Goal: Task Accomplishment & Management: Manage account settings

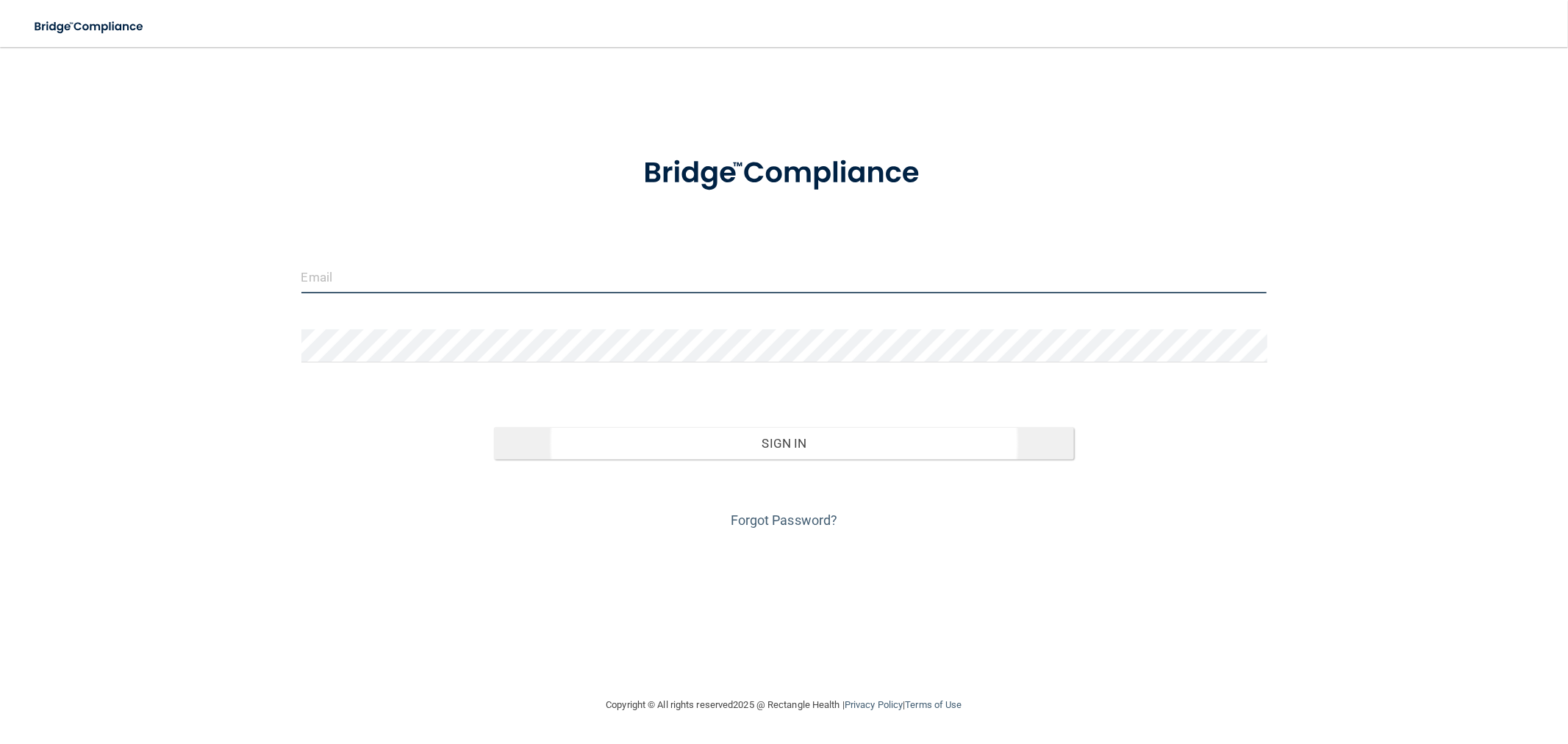
type input "[EMAIL_ADDRESS][DOMAIN_NAME]"
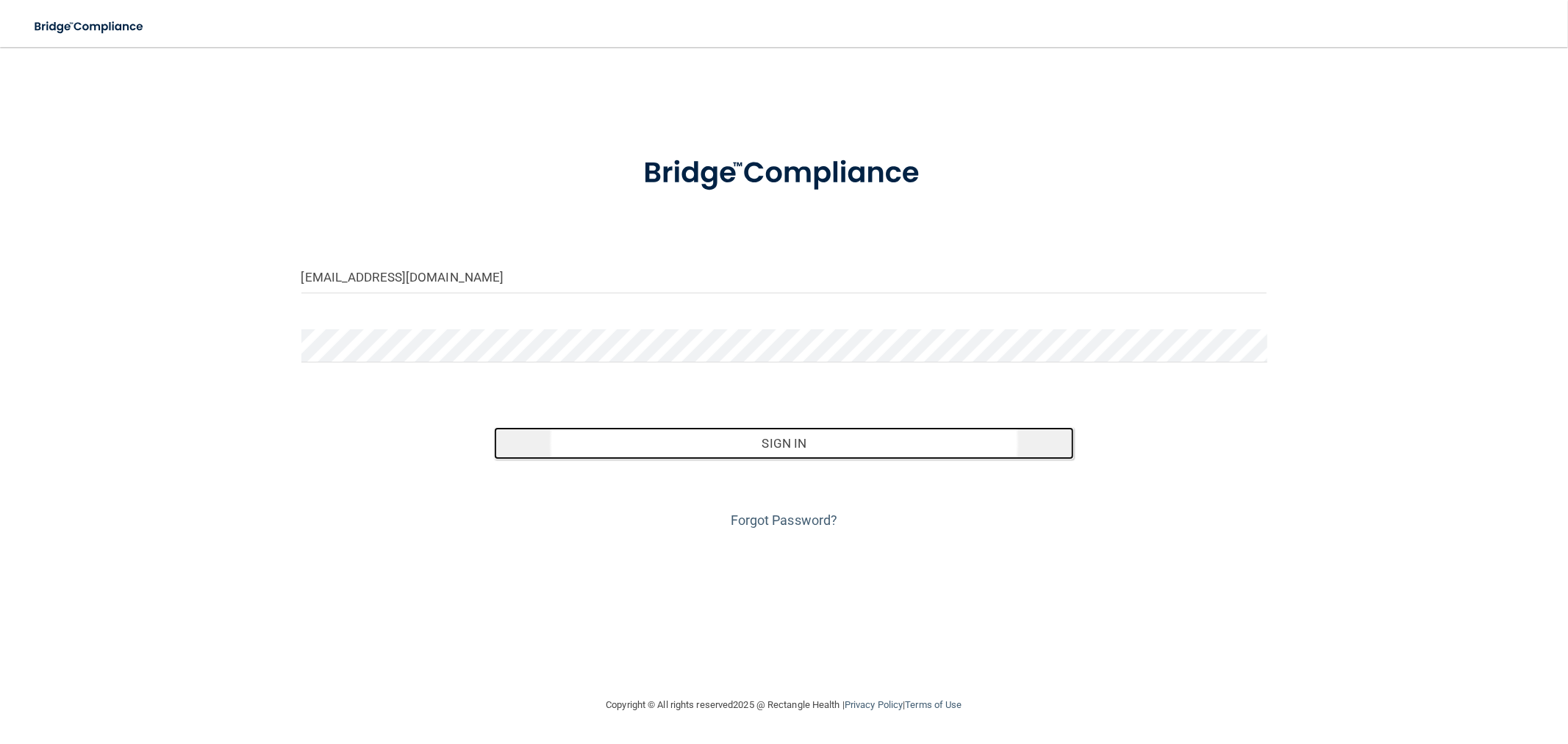
click at [708, 437] on button "Sign In" at bounding box center [784, 443] width 580 height 33
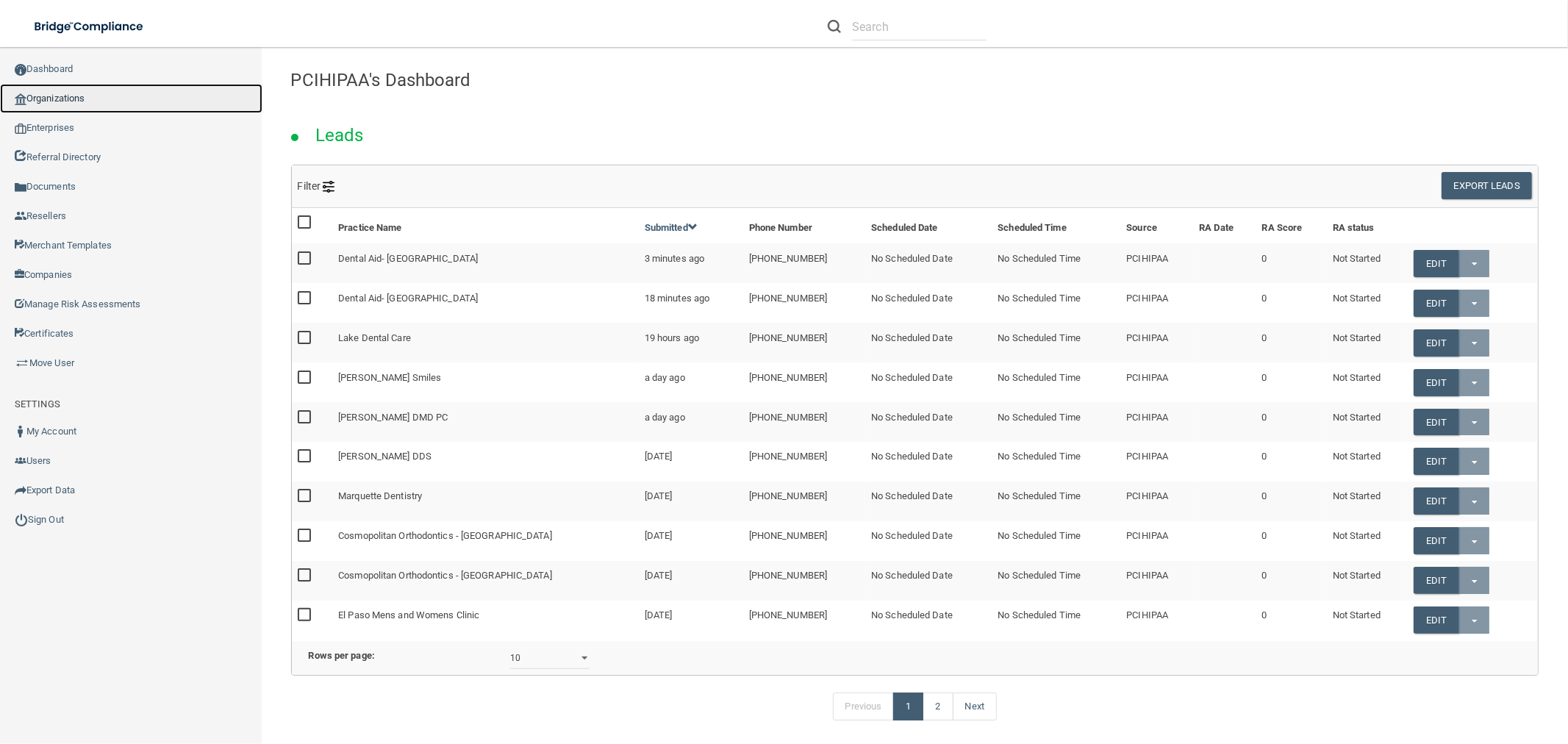
click at [133, 99] on link "Organizations" at bounding box center [131, 98] width 263 height 29
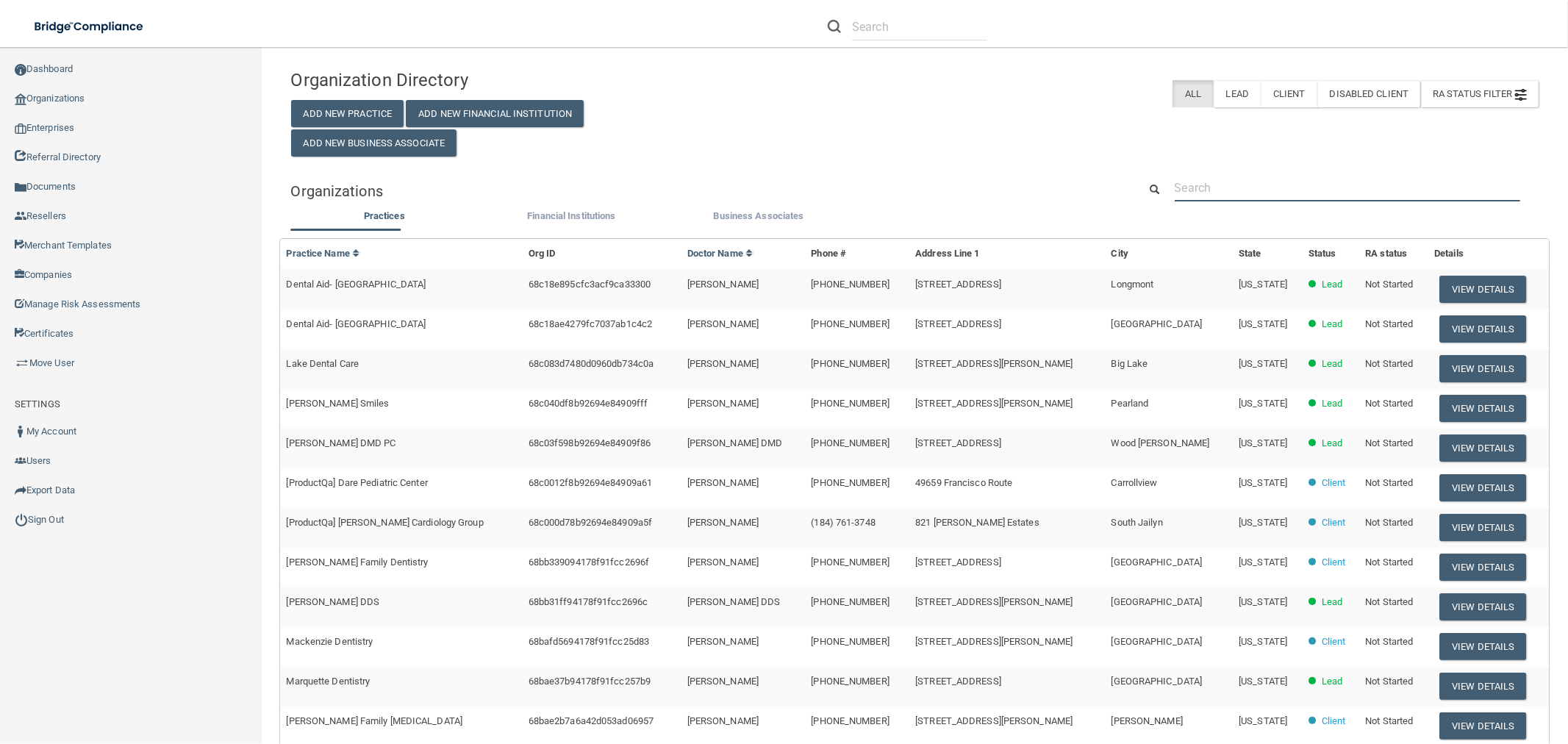
click at [1272, 182] on input "text" at bounding box center [1347, 188] width 345 height 27
type input "test -"
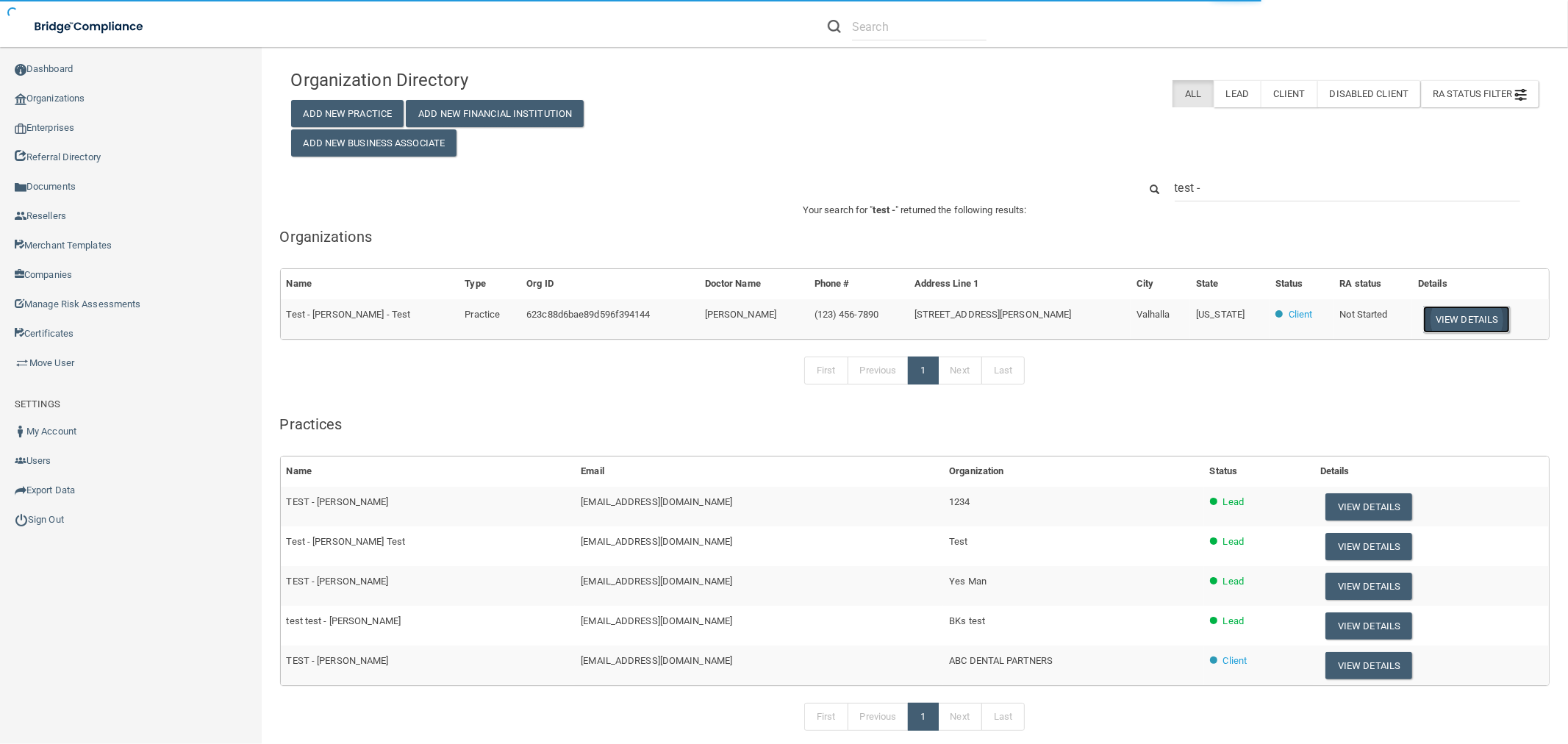
click at [1464, 310] on button "View Details" at bounding box center [1466, 320] width 86 height 27
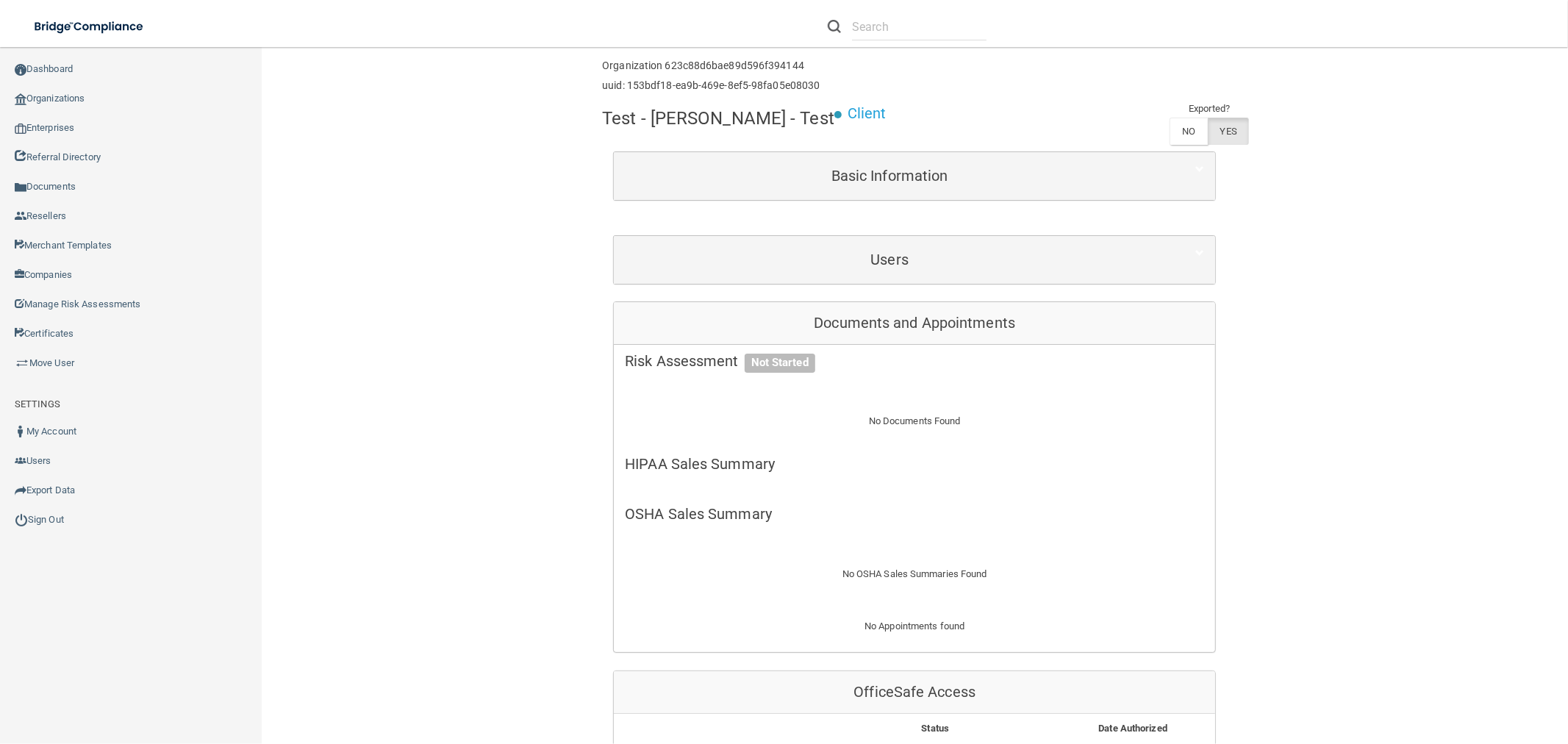
scroll to position [82, 0]
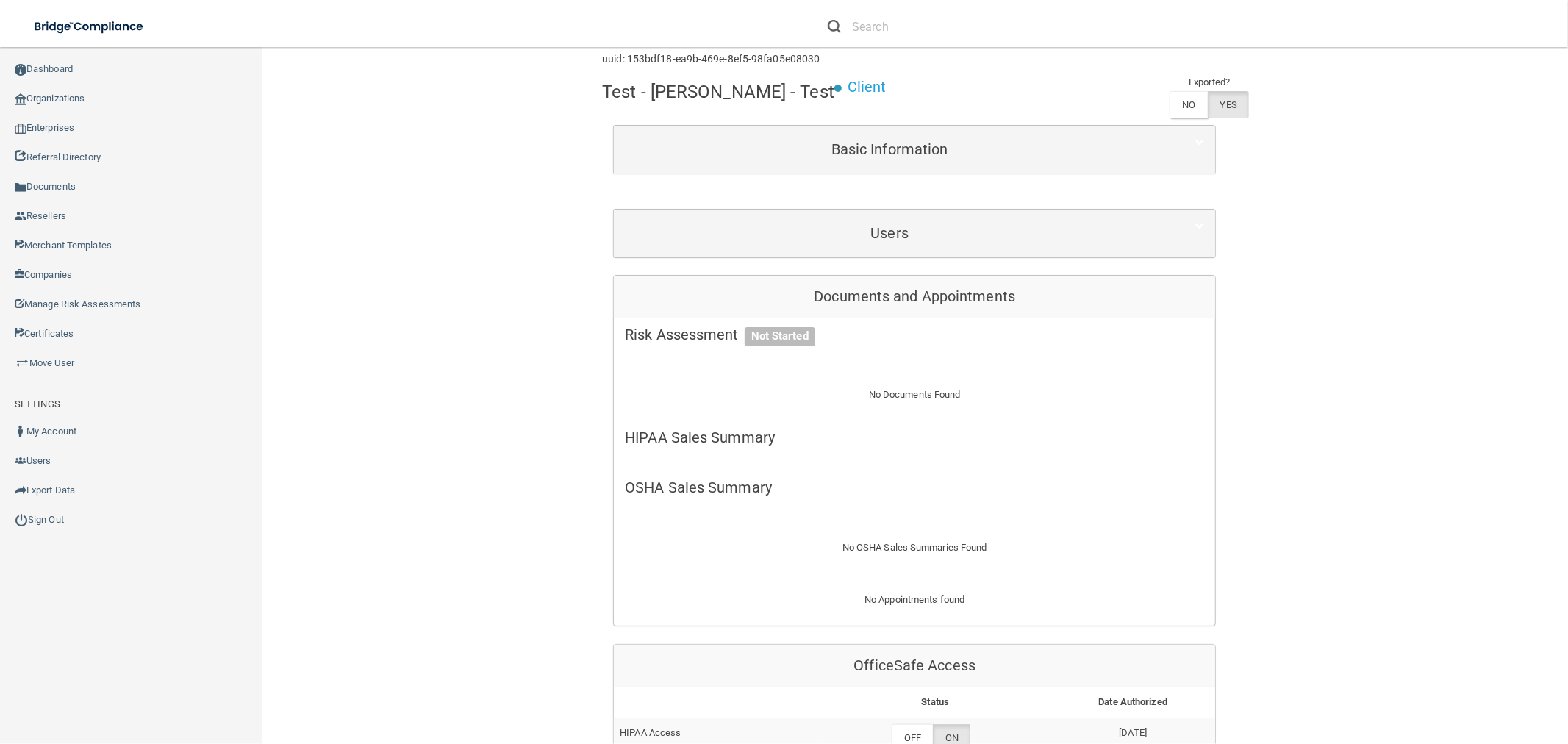
click at [878, 299] on div "Enterprise » Organization 623c88d6bae89d596f394144 uuid: 153bdf18-ea9b-469e-8ef…" at bounding box center [915, 757] width 603 height 1463
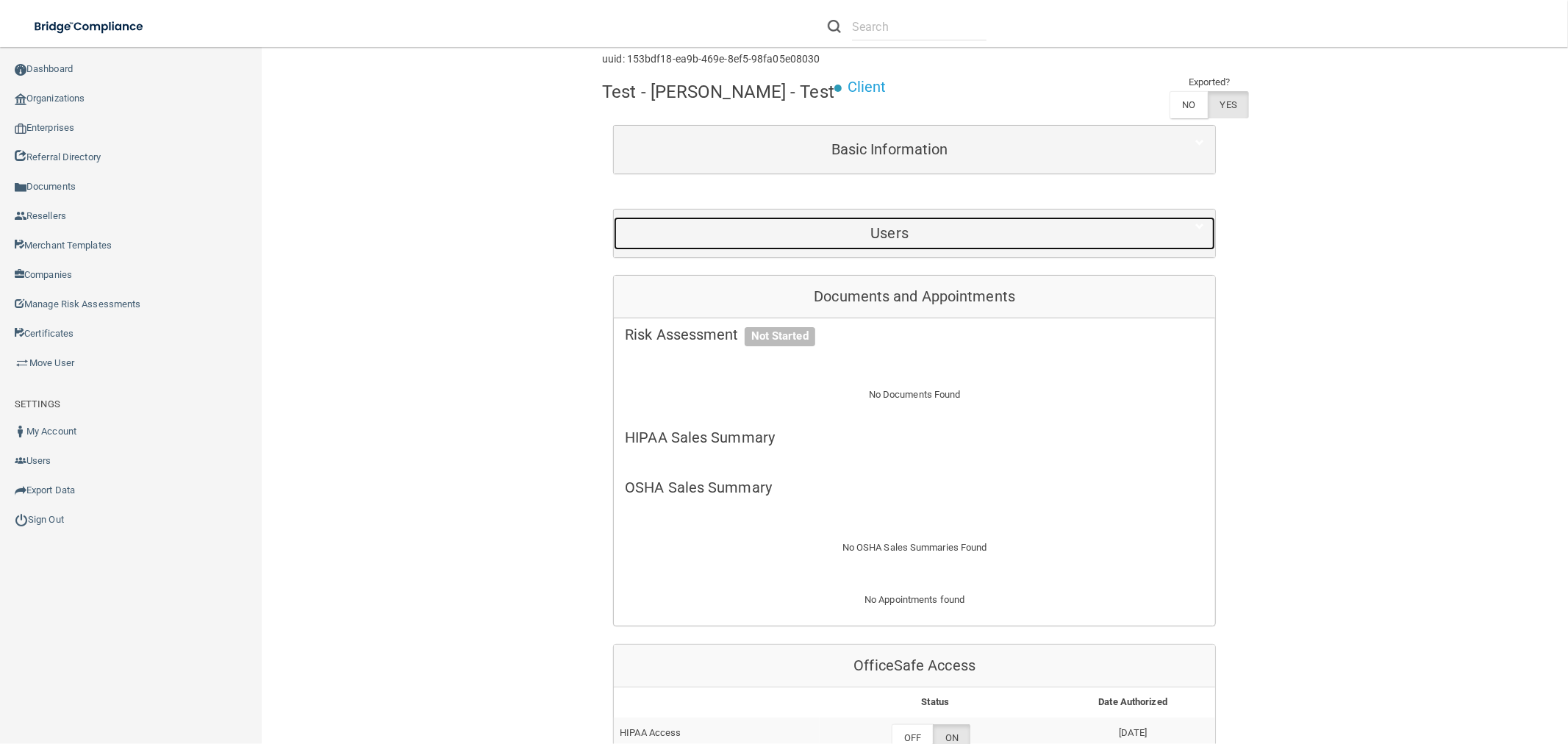
click at [880, 241] on h5 "Users" at bounding box center [889, 233] width 530 height 16
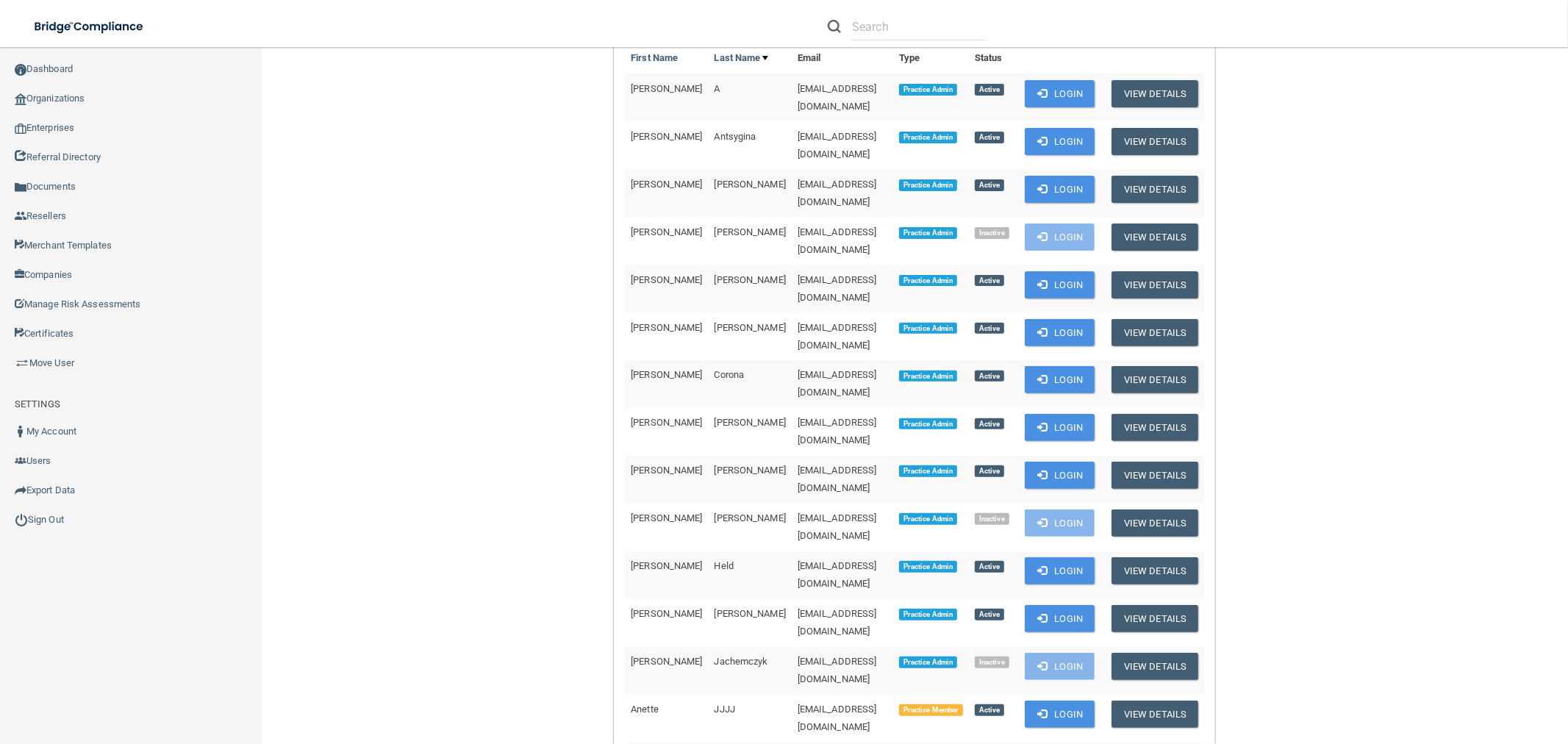
scroll to position [326, 0]
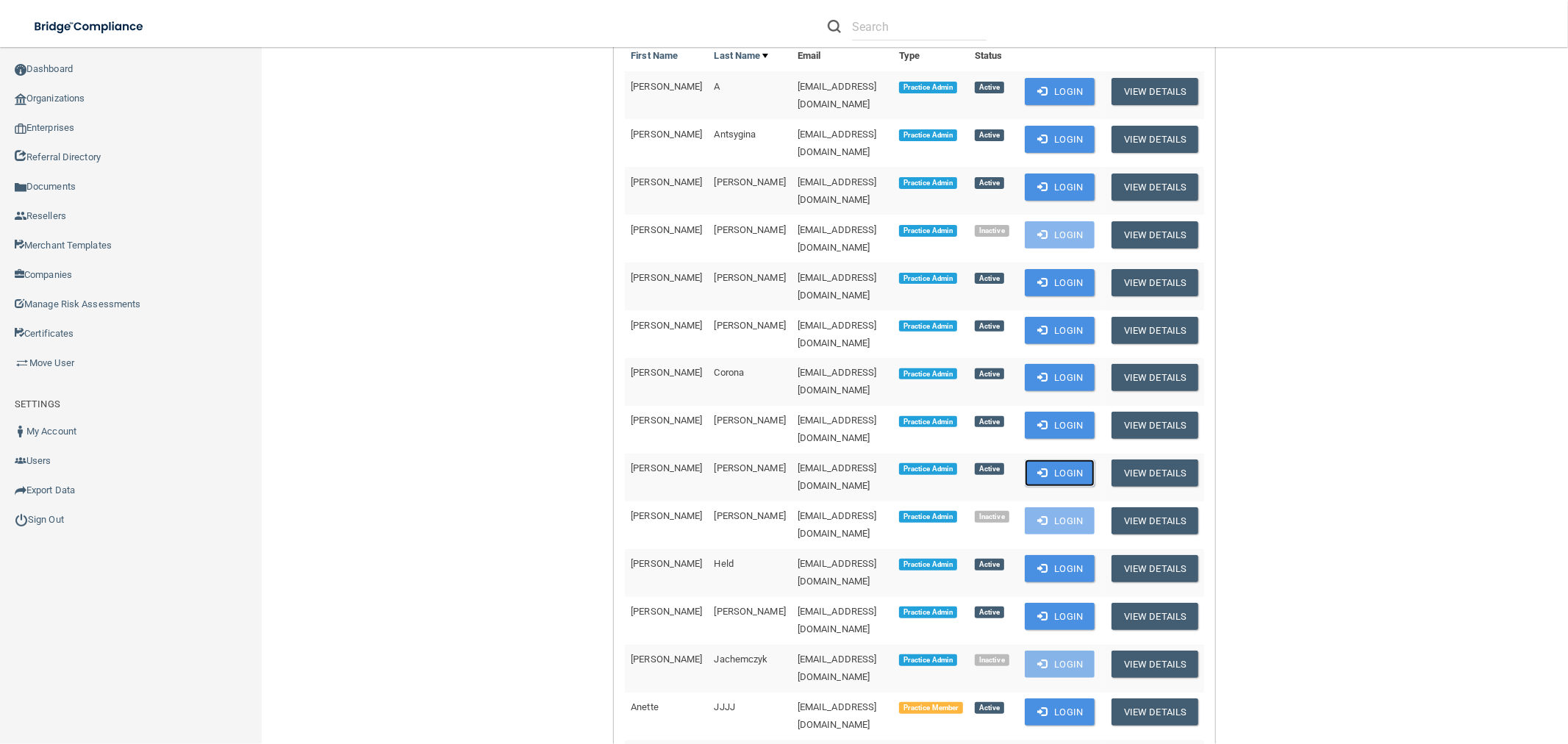
click at [1065, 460] on button "Login" at bounding box center [1059, 473] width 70 height 27
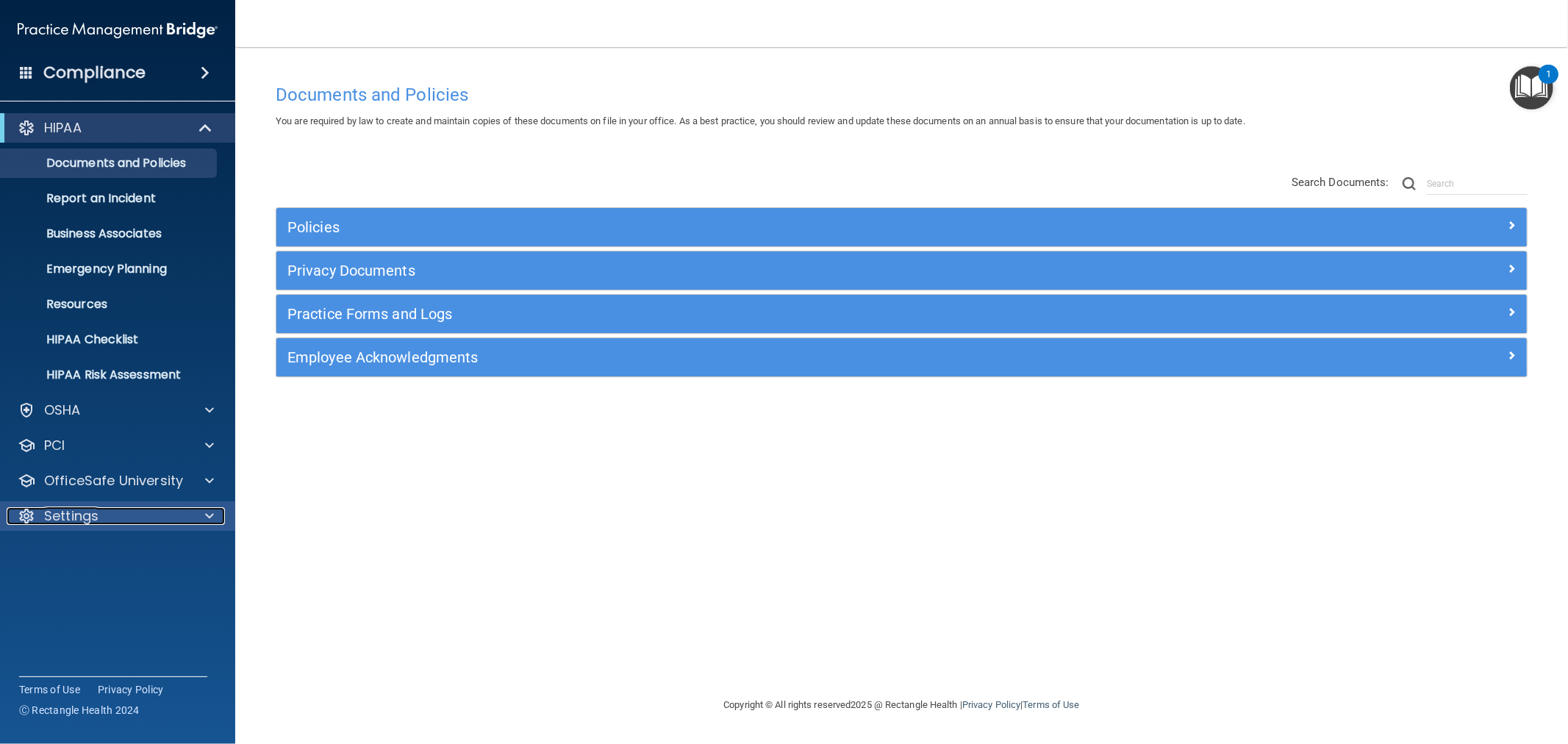
click at [86, 511] on p "Settings" at bounding box center [72, 515] width 55 height 17
click at [85, 650] on p "Sign Out" at bounding box center [110, 657] width 201 height 15
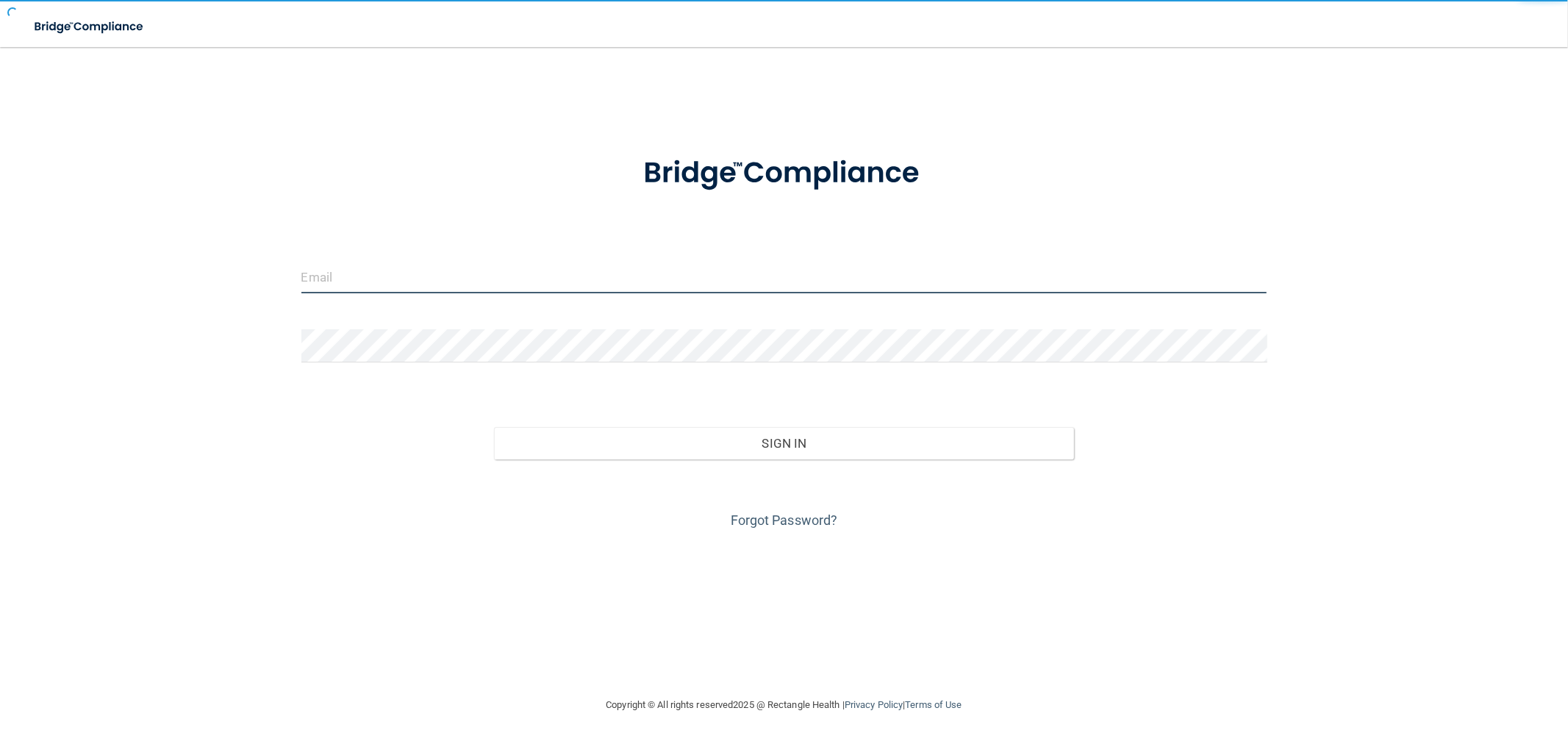
type input "[EMAIL_ADDRESS][DOMAIN_NAME]"
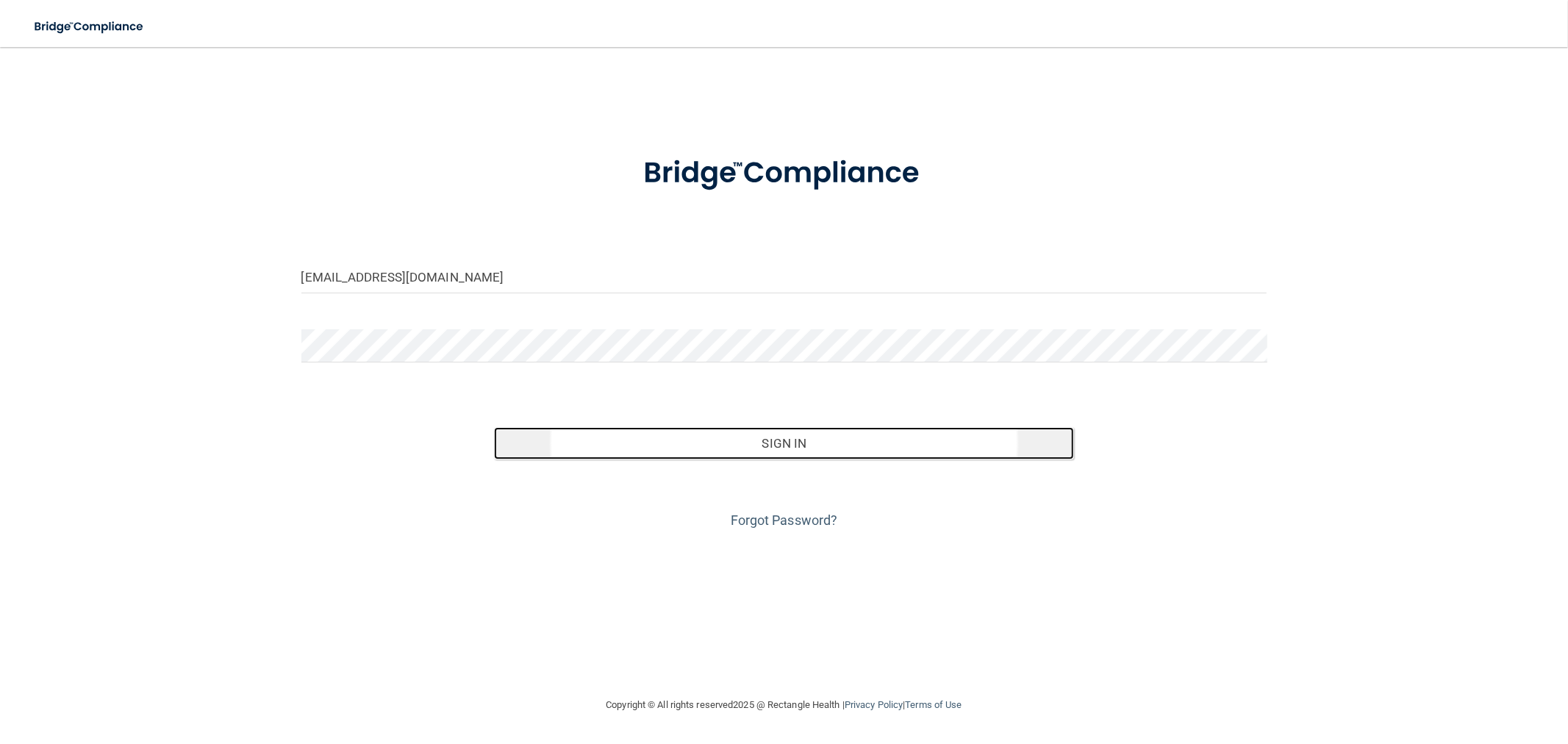
click at [750, 452] on button "Sign In" at bounding box center [784, 443] width 580 height 33
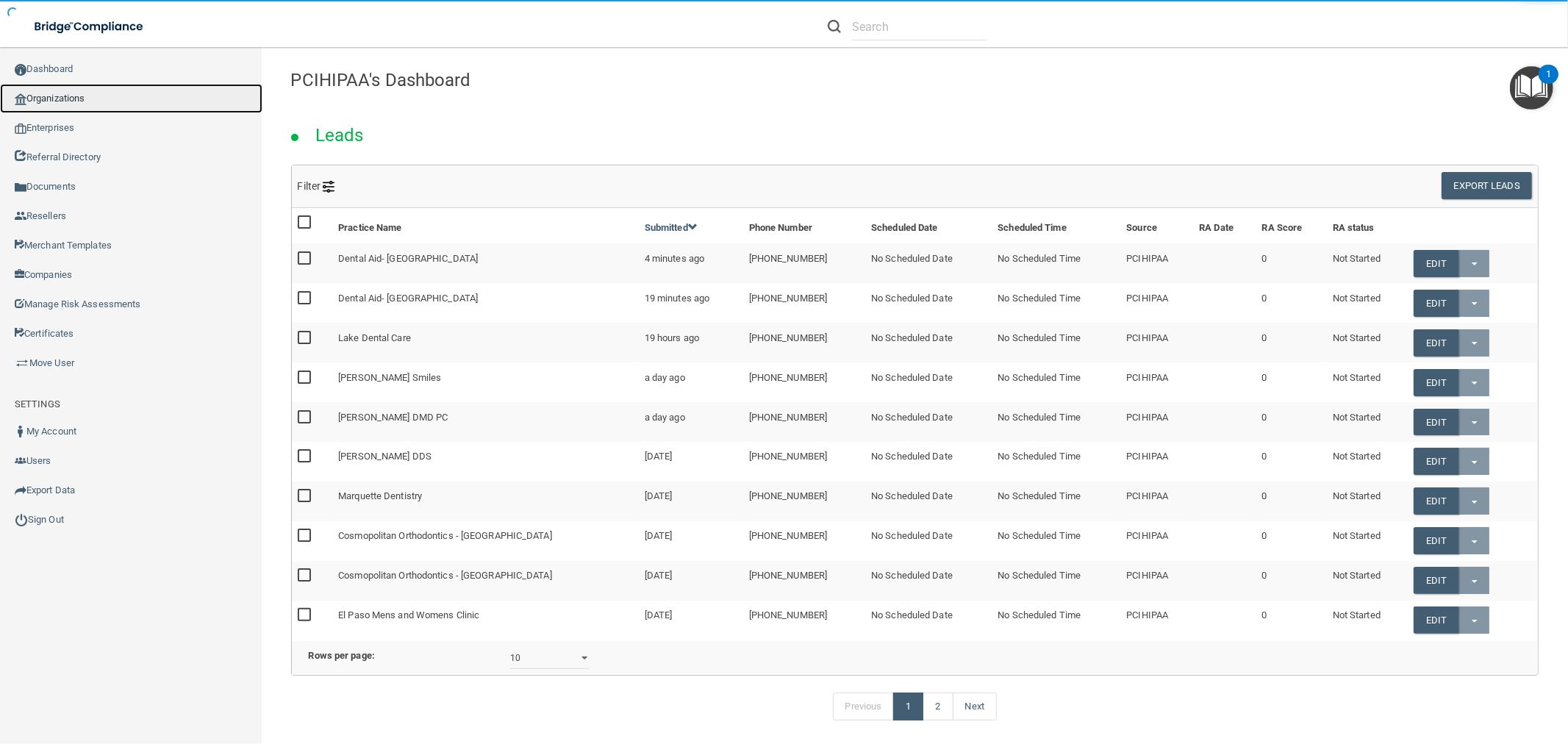
drag, startPoint x: 67, startPoint y: 91, endPoint x: 1000, endPoint y: 144, distance: 934.5
click at [67, 91] on link "Organizations" at bounding box center [131, 98] width 263 height 29
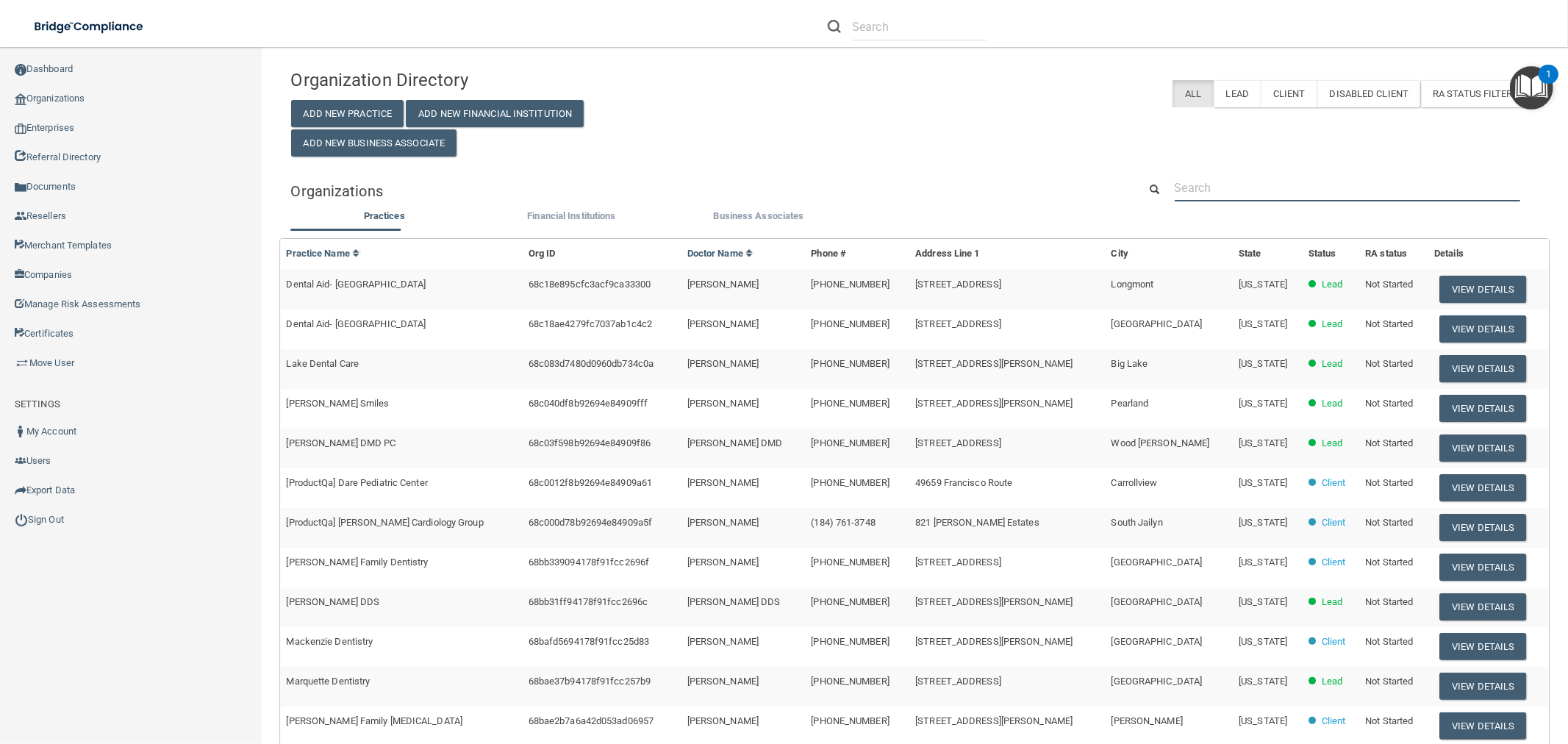
click at [1234, 174] on input "text" at bounding box center [1347, 188] width 345 height 27
type input "test -"
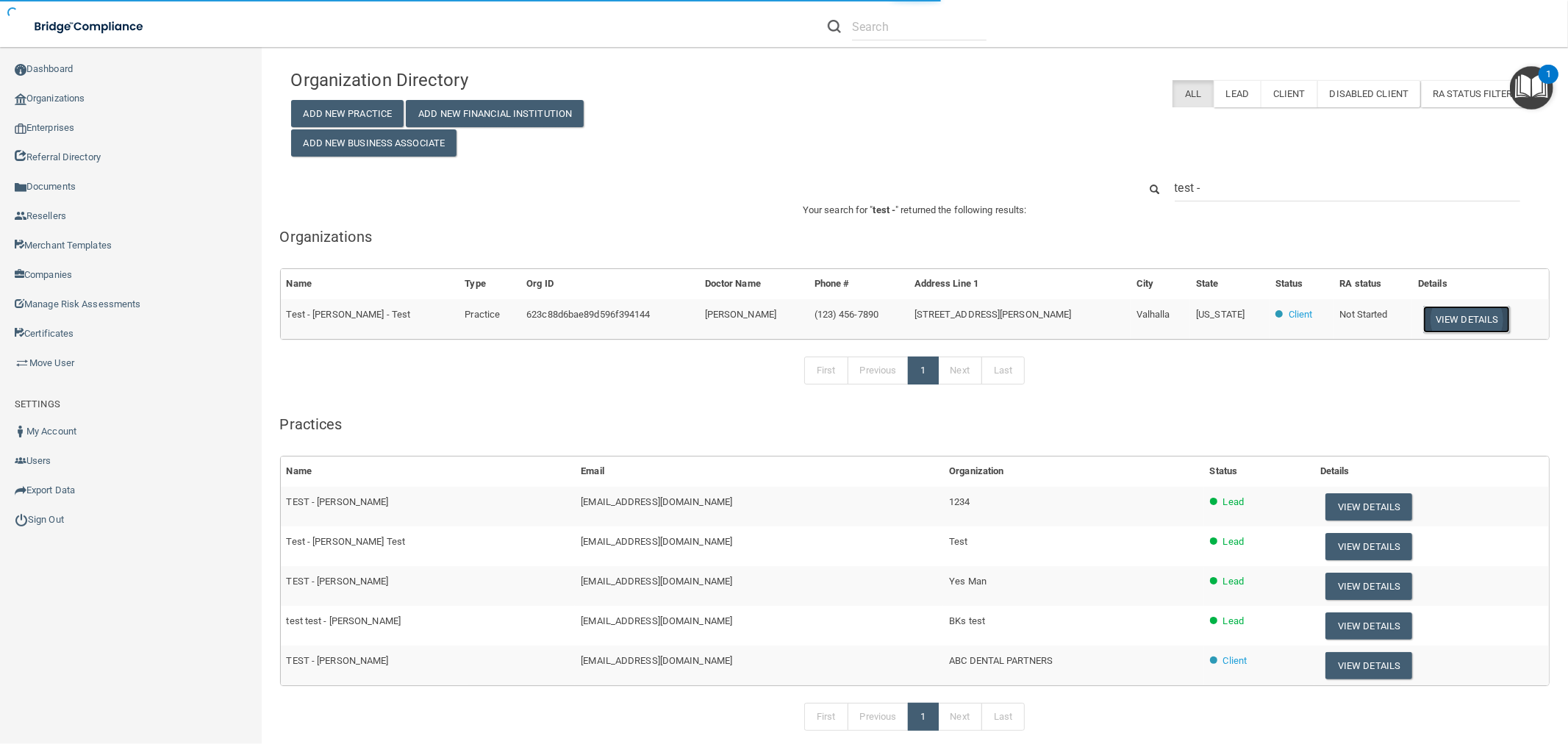
click at [1454, 310] on button "View Details" at bounding box center [1466, 320] width 86 height 27
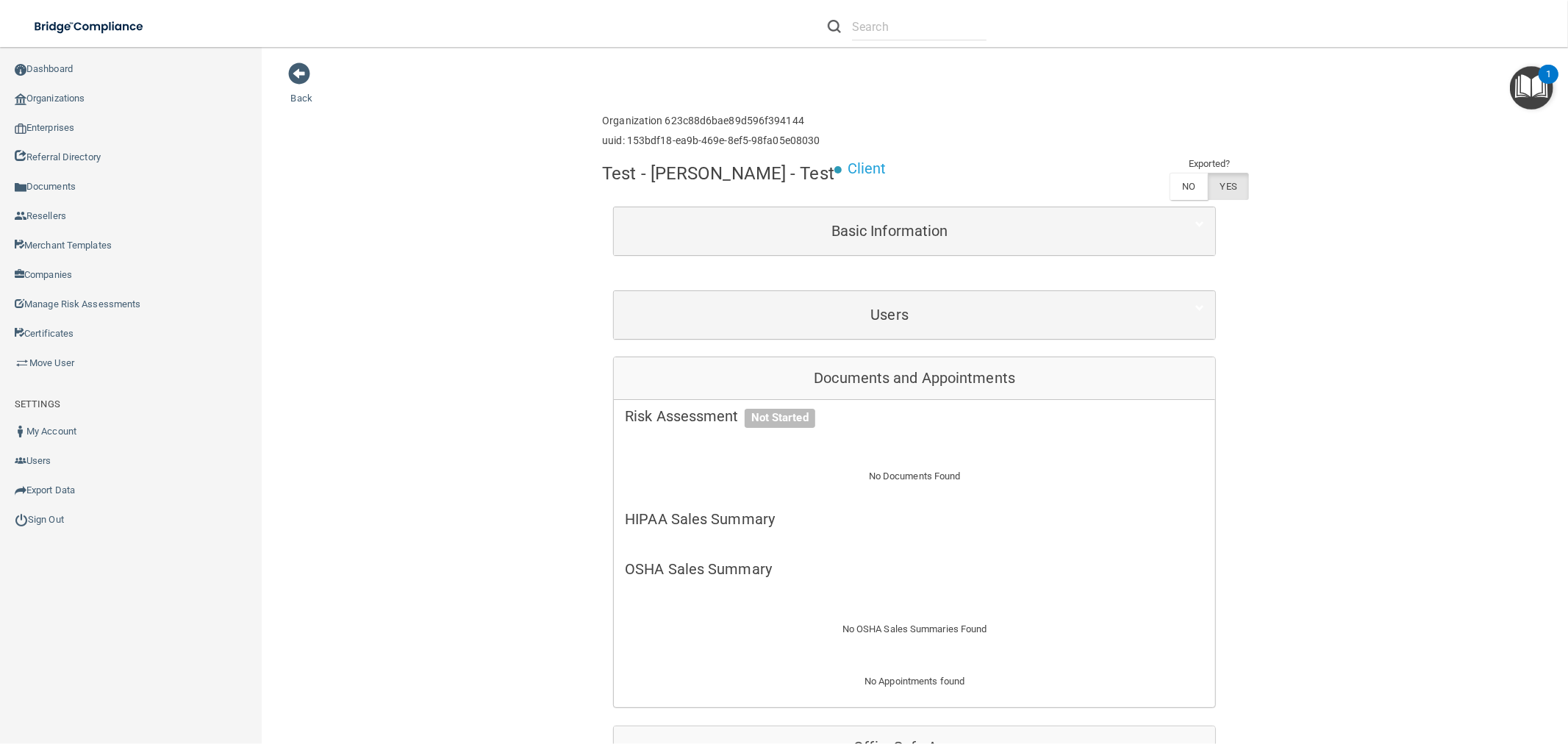
click at [848, 334] on div "Users" at bounding box center [915, 314] width 601 height 48
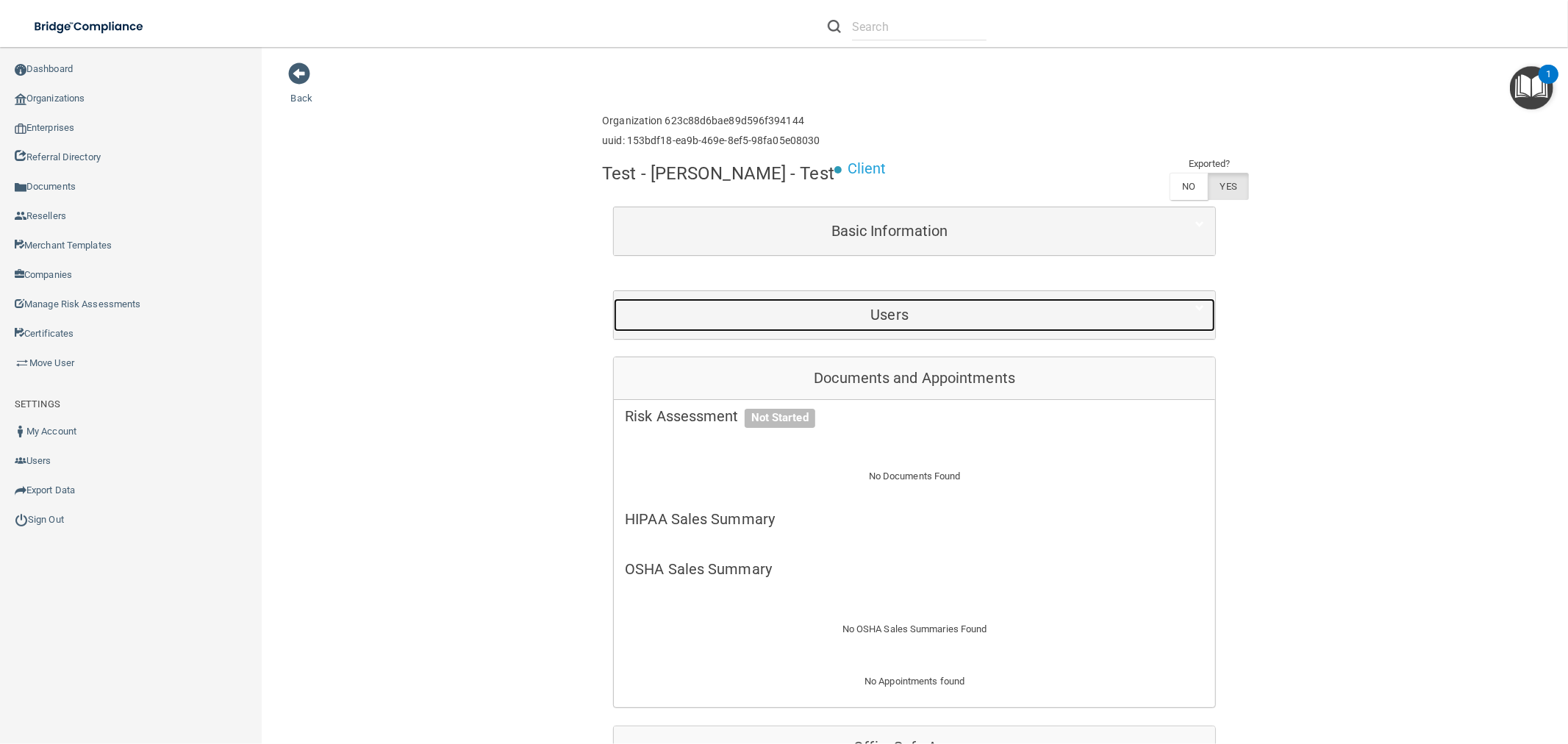
click at [847, 332] on div "Users" at bounding box center [889, 315] width 551 height 33
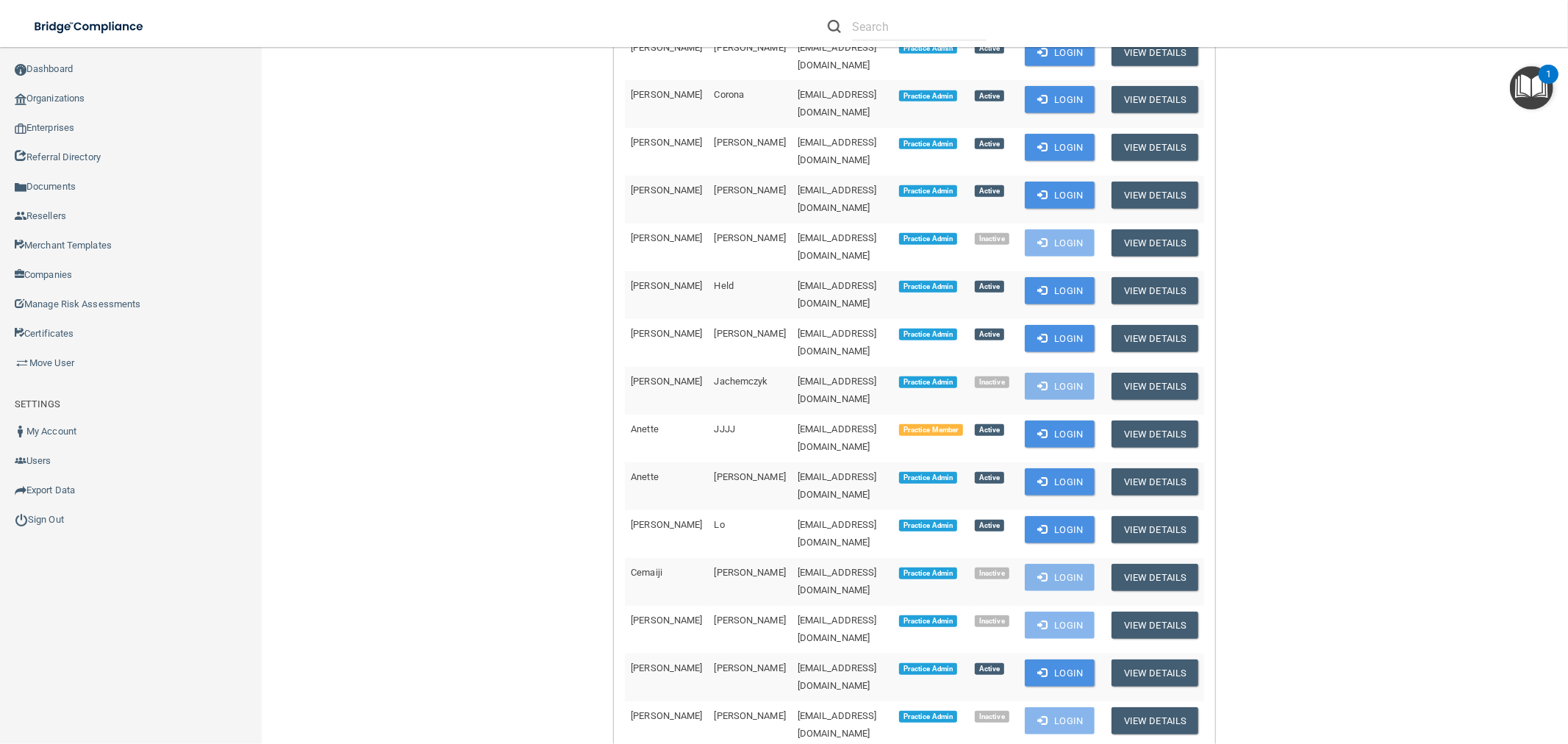
scroll to position [653, 0]
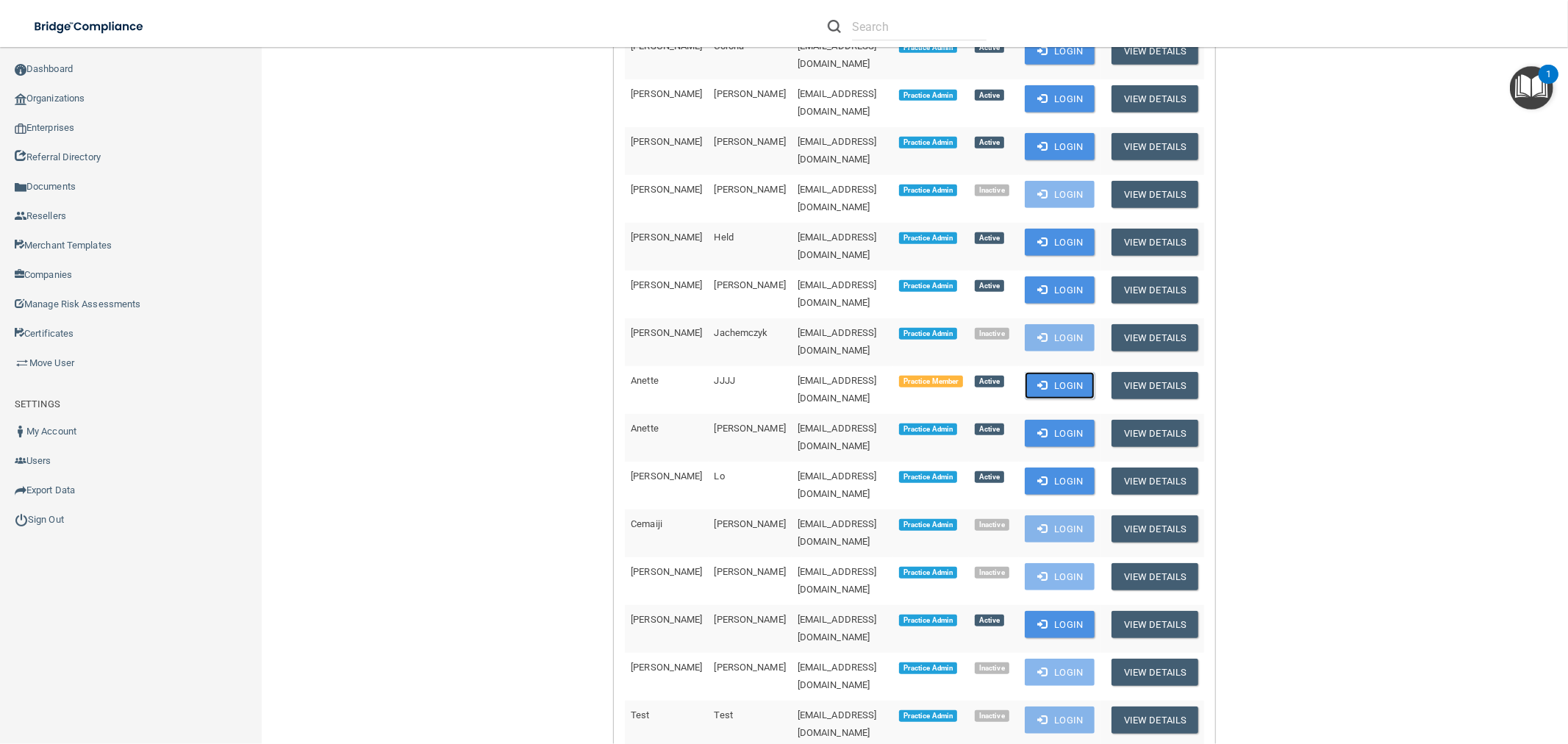
click at [1057, 372] on button "Login" at bounding box center [1059, 385] width 70 height 27
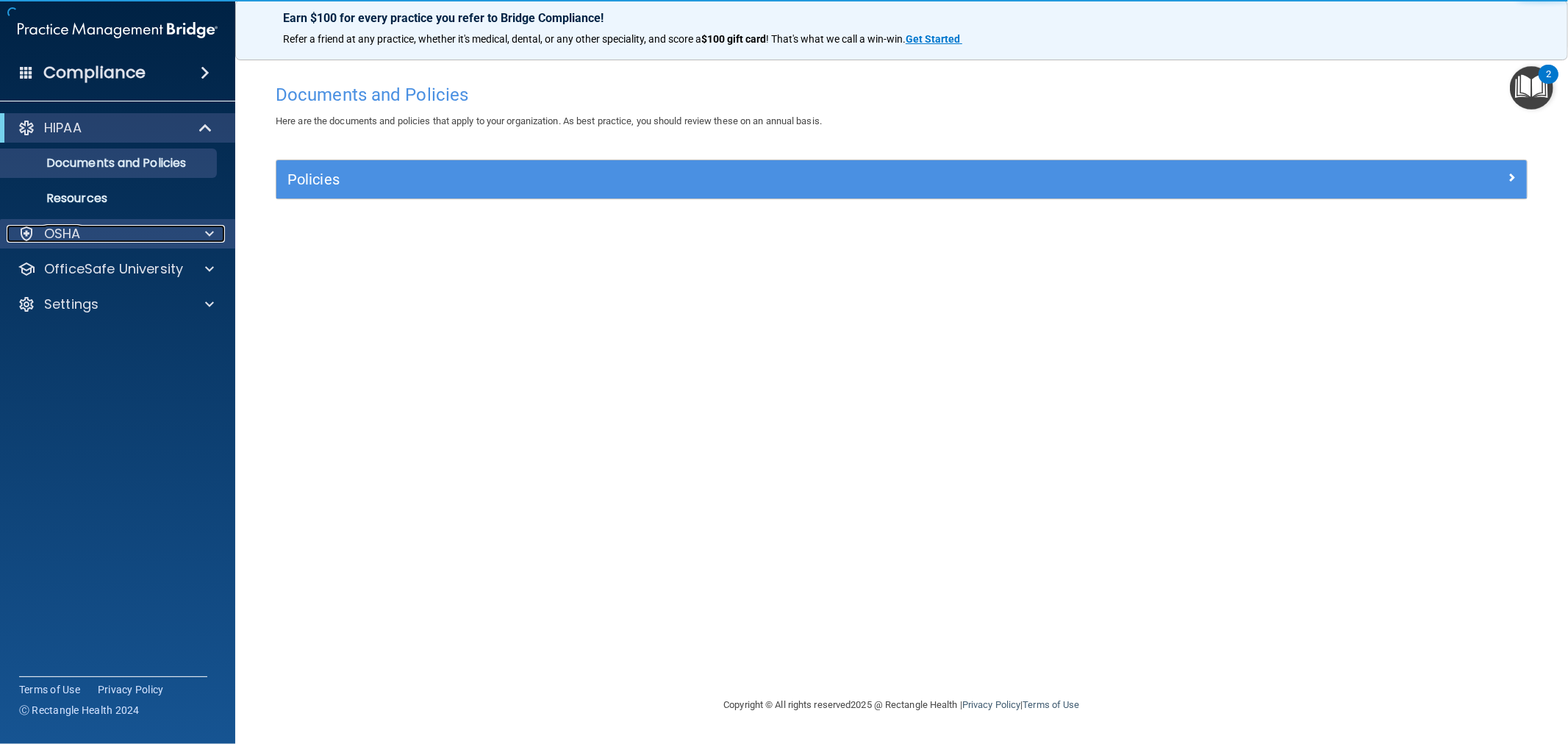
click at [134, 230] on div "OSHA" at bounding box center [97, 233] width 183 height 17
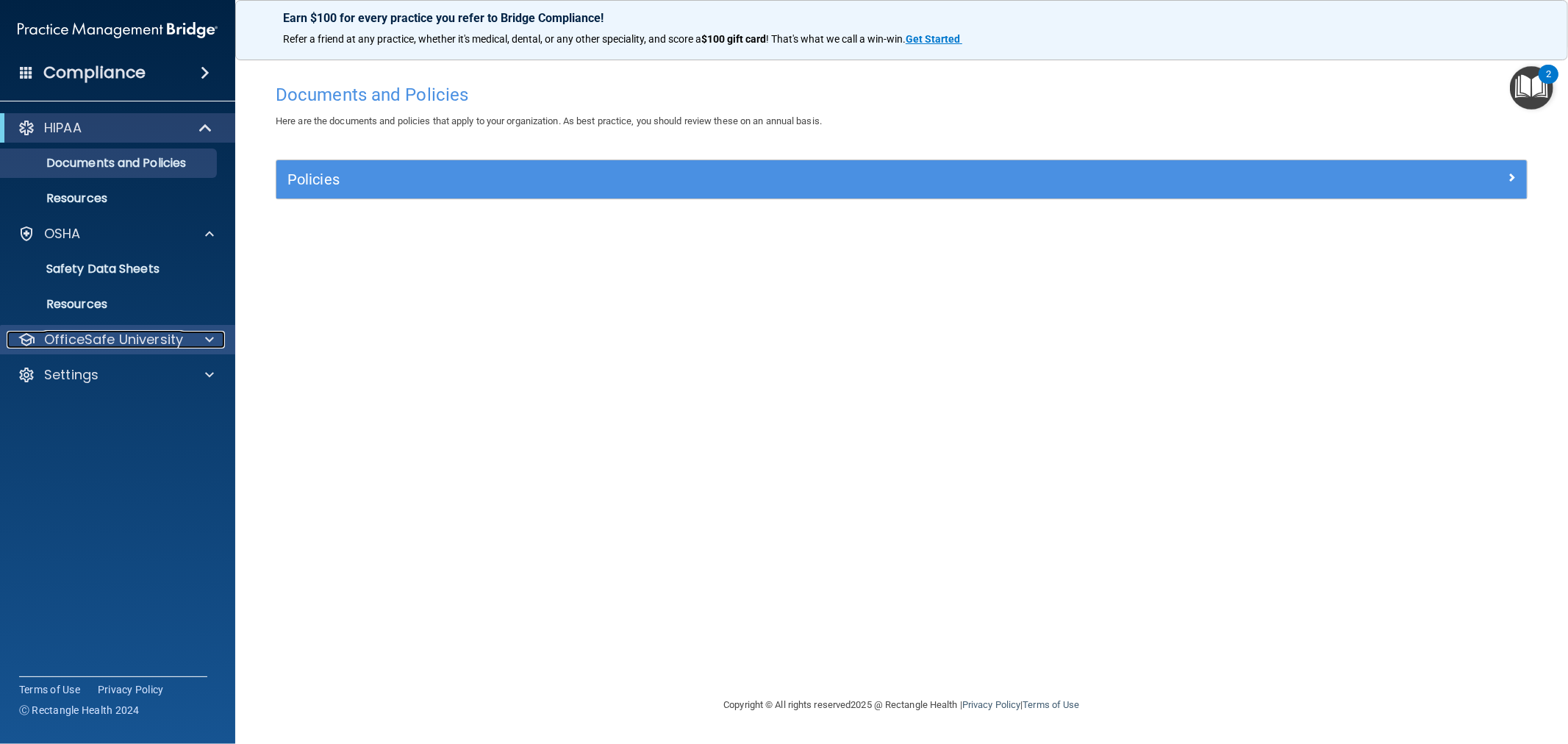
click at [124, 338] on p "OfficeSafe University" at bounding box center [114, 339] width 139 height 17
